Goal: Information Seeking & Learning: Learn about a topic

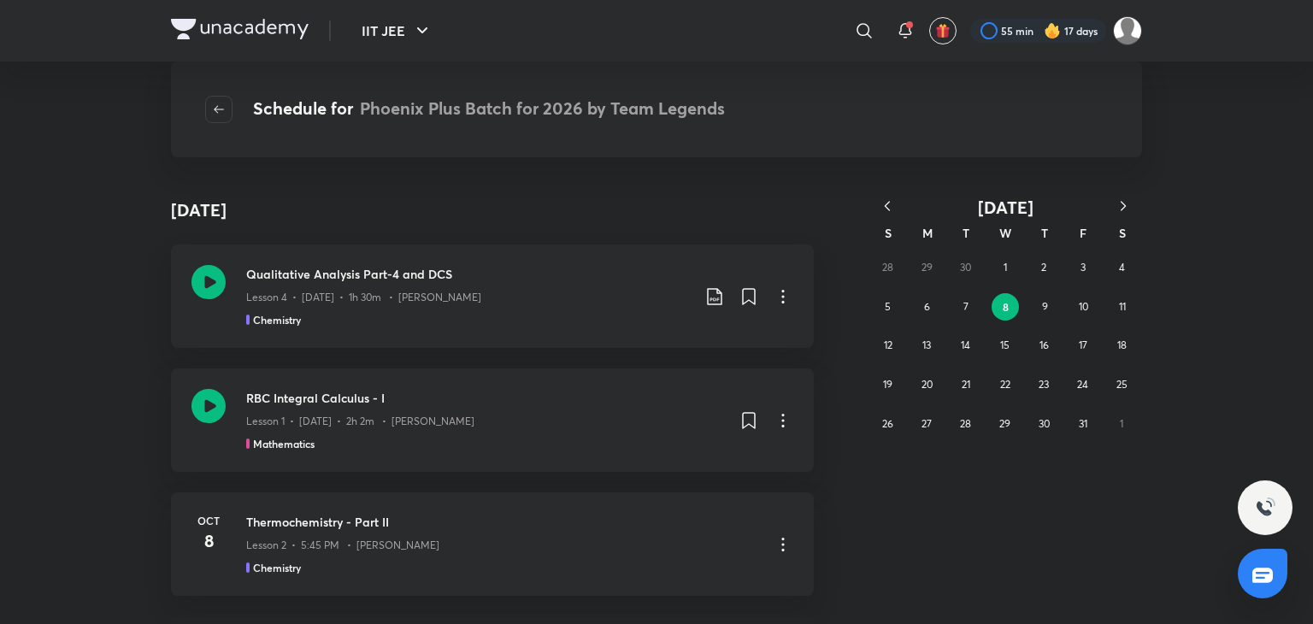
scroll to position [166, 0]
